Goal: Information Seeking & Learning: Learn about a topic

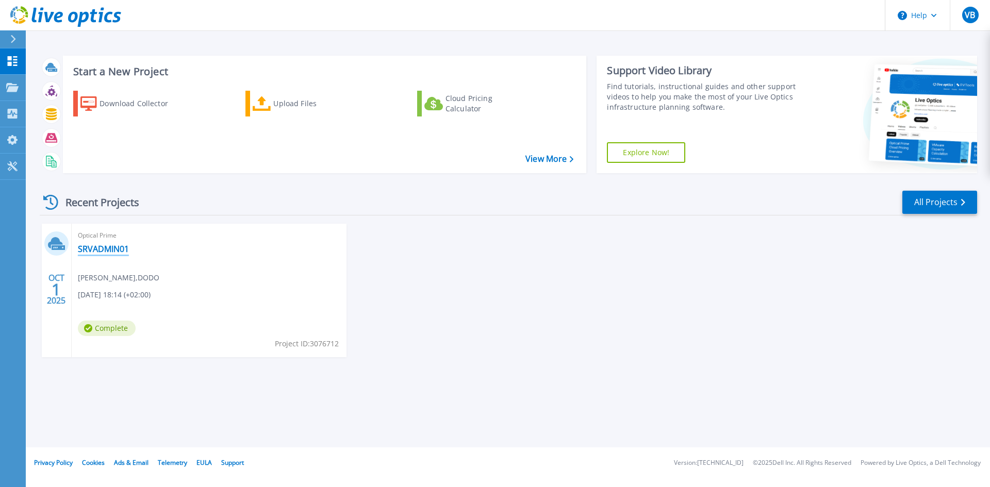
click at [95, 248] on link "SRVADMIN01" at bounding box center [103, 249] width 51 height 10
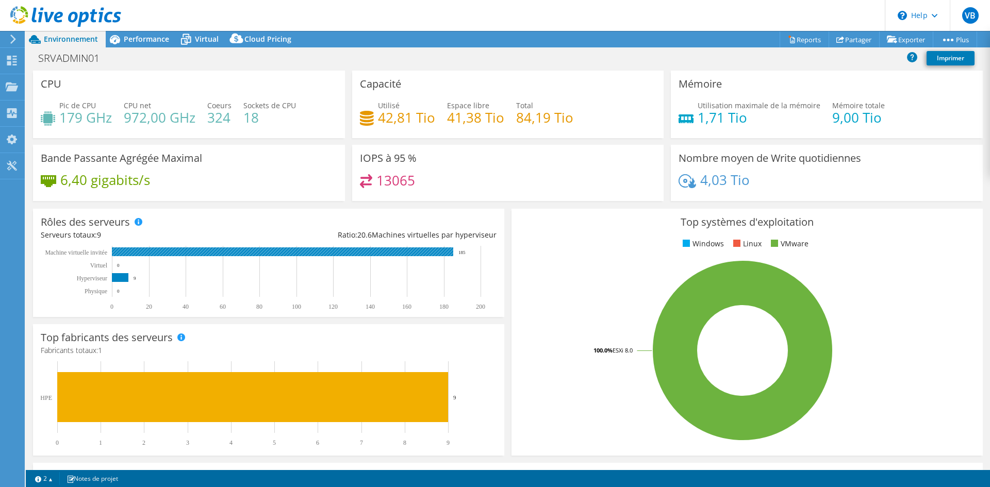
select select "USD"
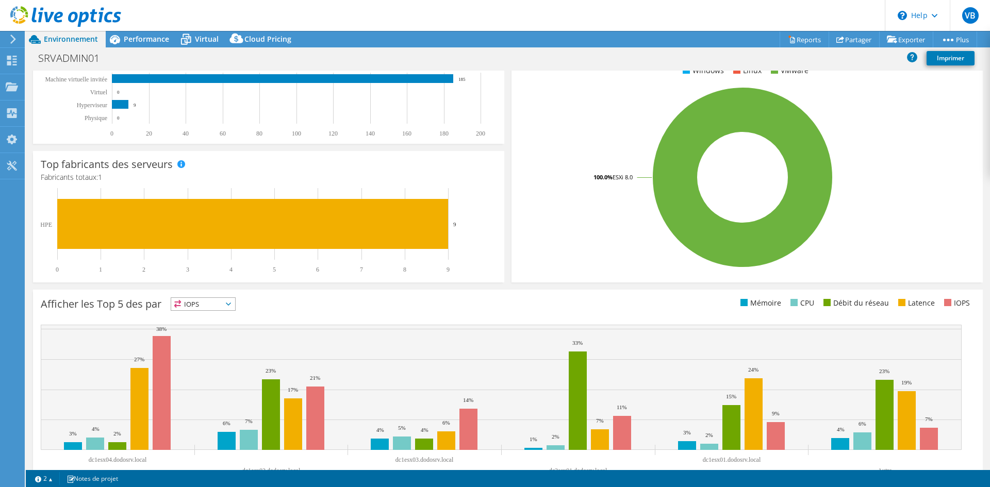
scroll to position [201, 0]
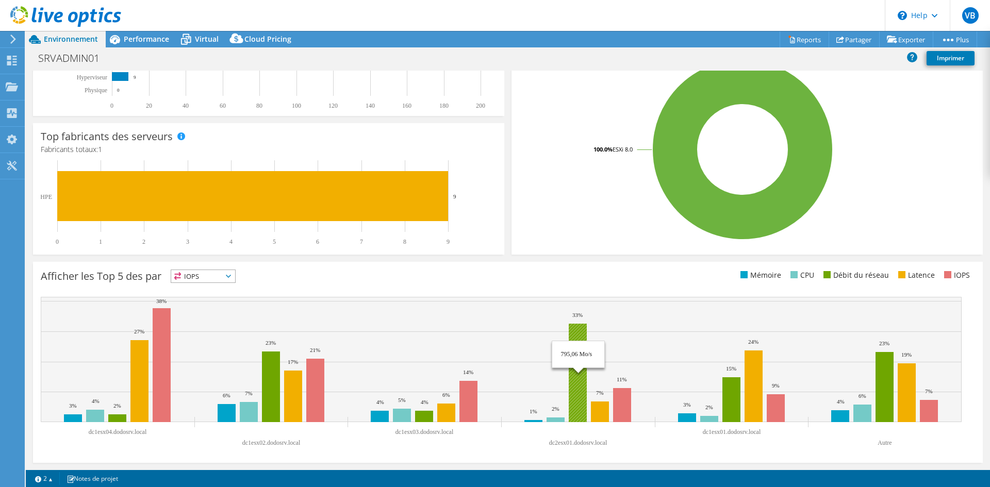
click at [580, 329] on rect at bounding box center [578, 373] width 18 height 98
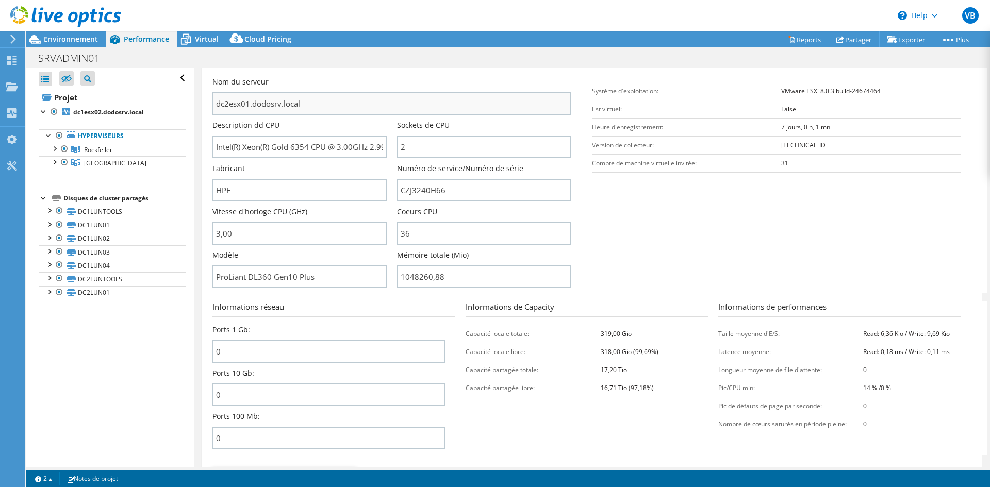
scroll to position [0, 0]
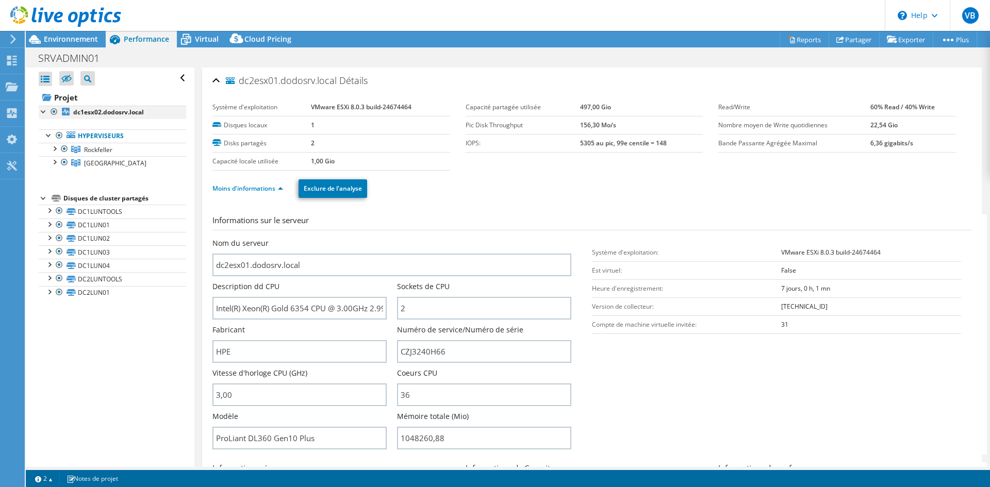
click at [43, 113] on div at bounding box center [44, 111] width 10 height 10
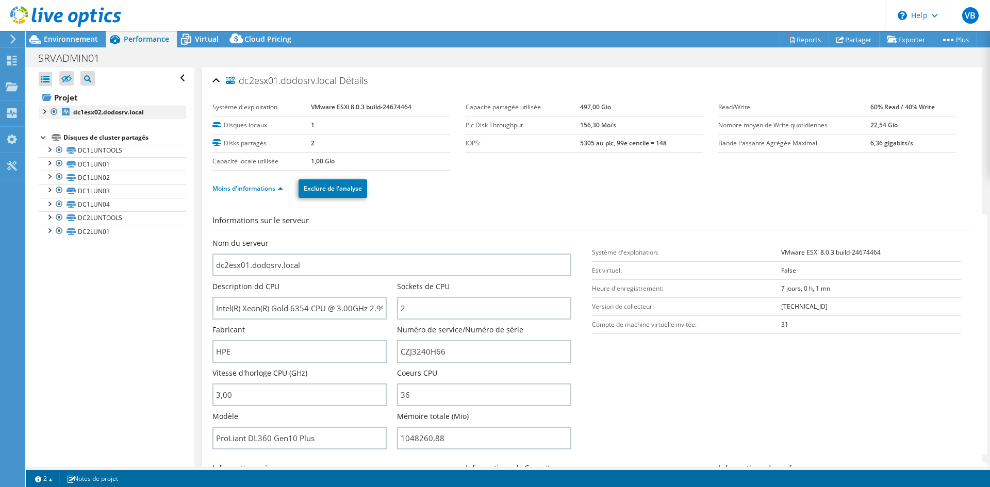
click at [43, 113] on div at bounding box center [44, 111] width 10 height 10
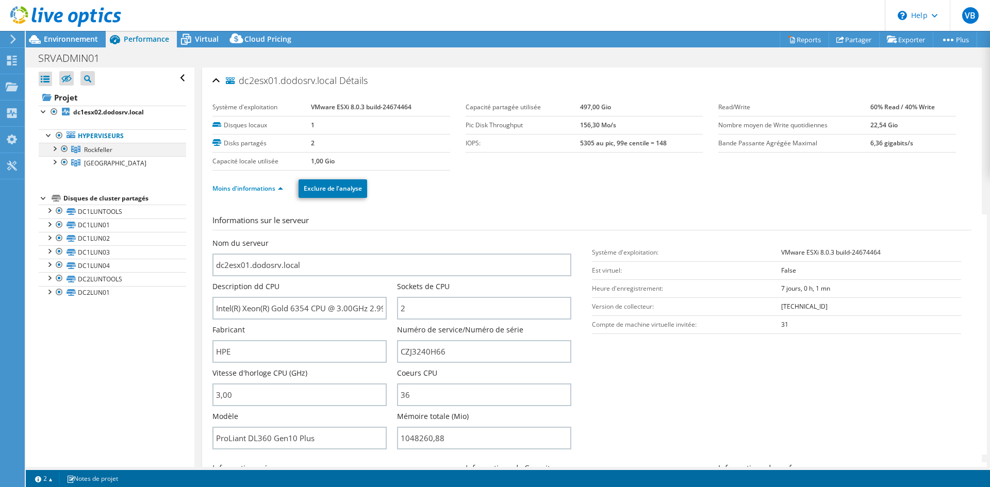
click at [54, 148] on div at bounding box center [54, 148] width 10 height 10
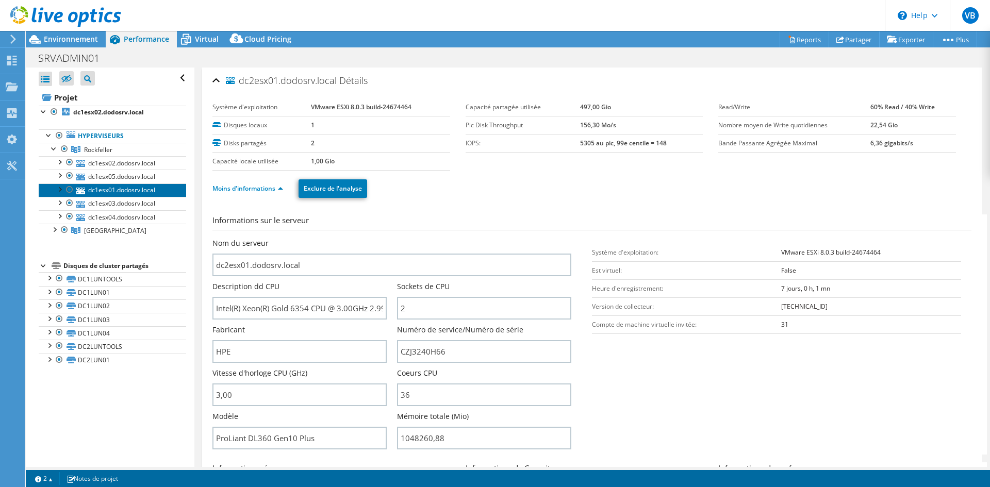
click at [118, 189] on link "dc1esx01.dodosrv.local" at bounding box center [112, 189] width 147 height 13
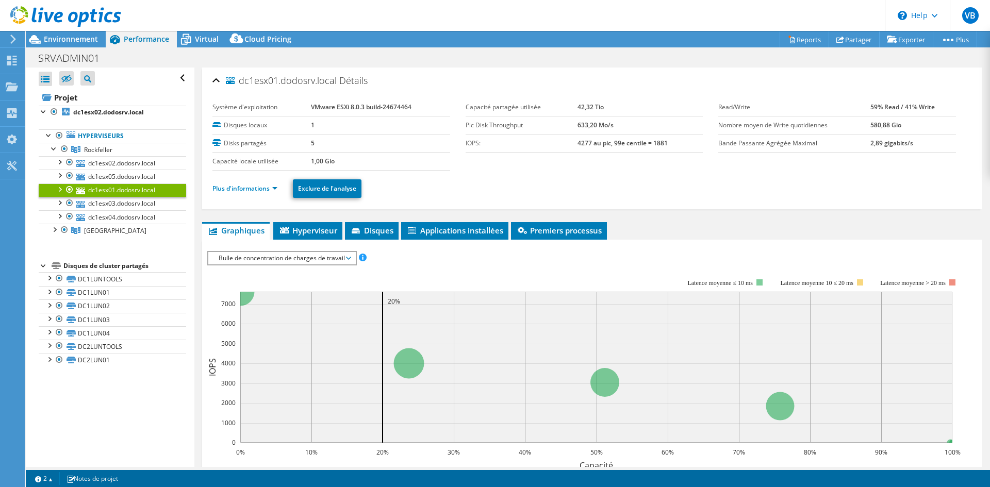
click at [59, 187] on div at bounding box center [59, 188] width 10 height 10
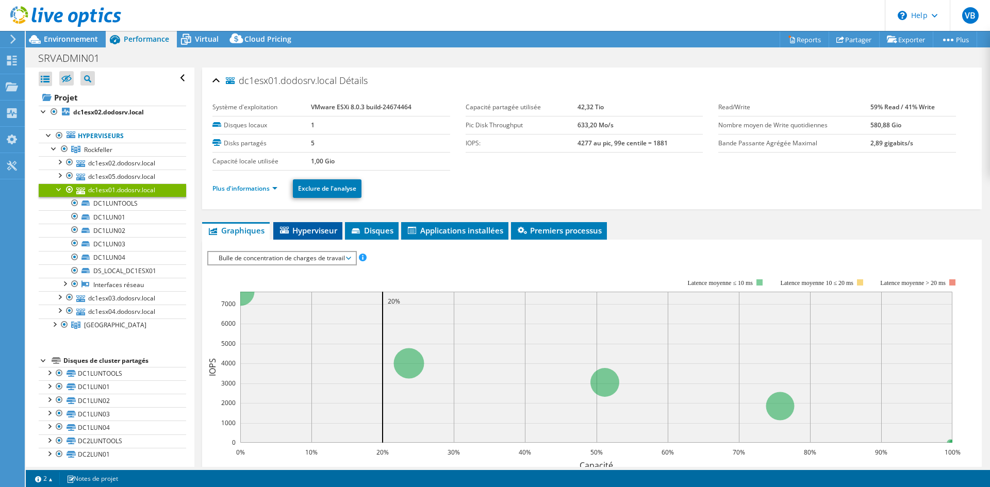
click at [304, 231] on span "Hyperviseur" at bounding box center [307, 230] width 59 height 10
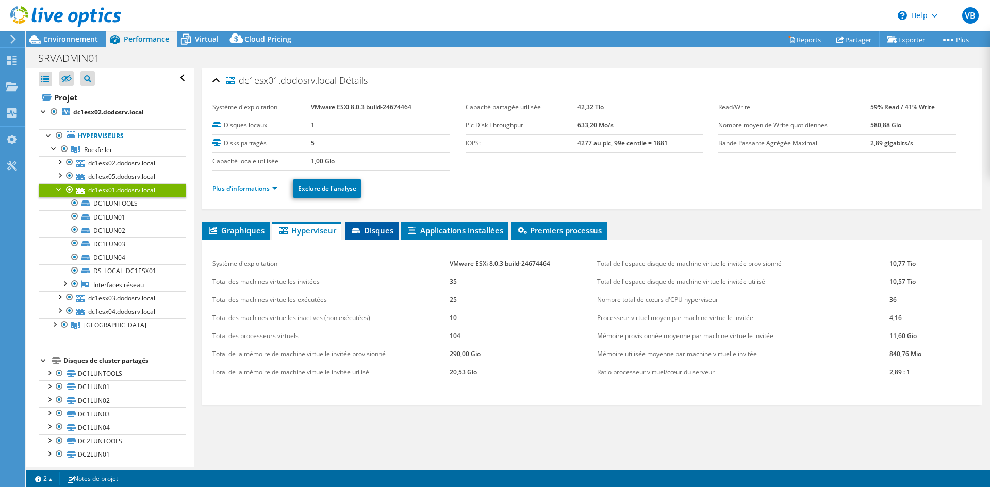
click at [378, 228] on span "Disques" at bounding box center [371, 230] width 43 height 10
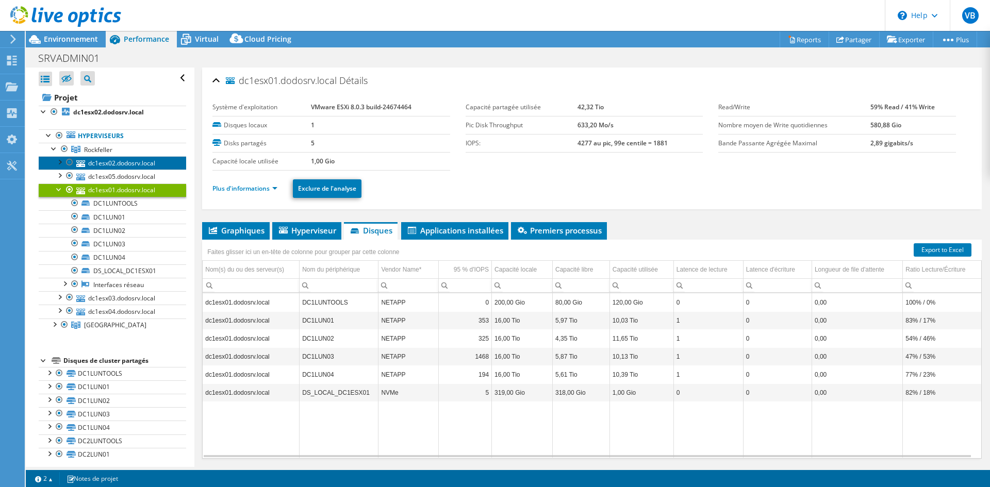
click at [120, 162] on link "dc1esx02.dodosrv.local" at bounding box center [112, 162] width 147 height 13
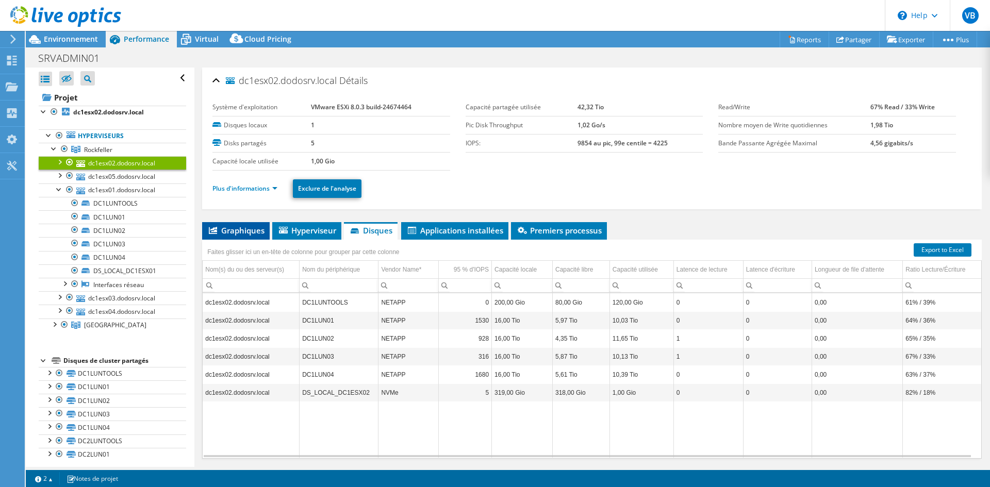
click at [242, 227] on span "Graphiques" at bounding box center [235, 230] width 57 height 10
